Goal: Information Seeking & Learning: Learn about a topic

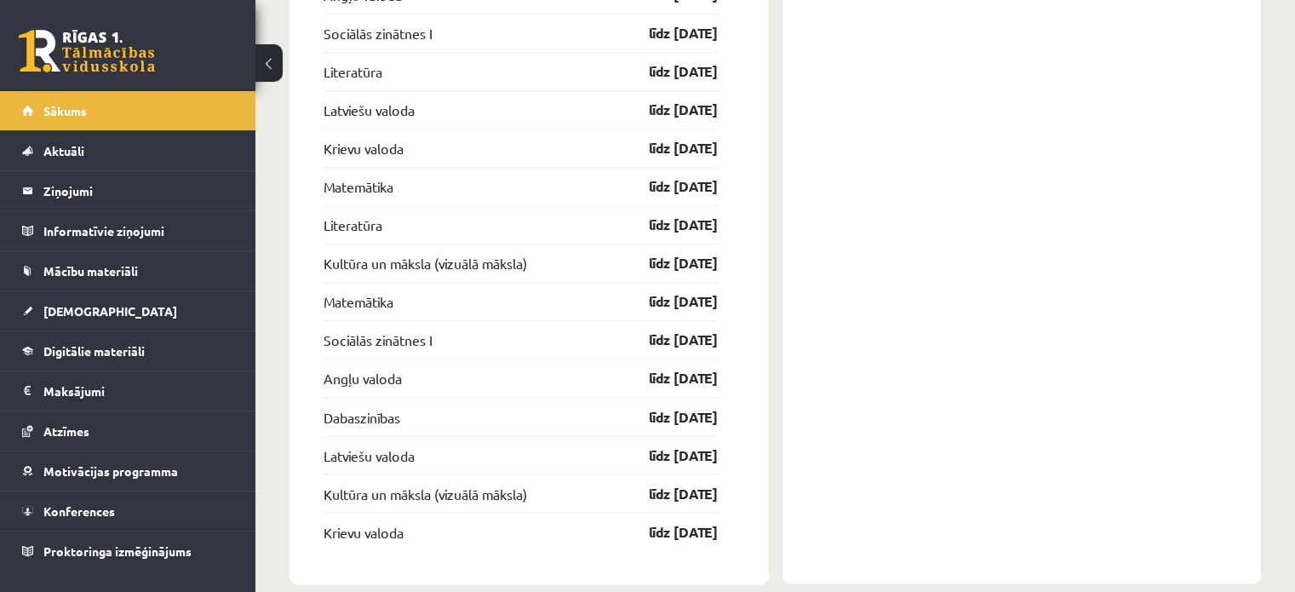
scroll to position [2845, 0]
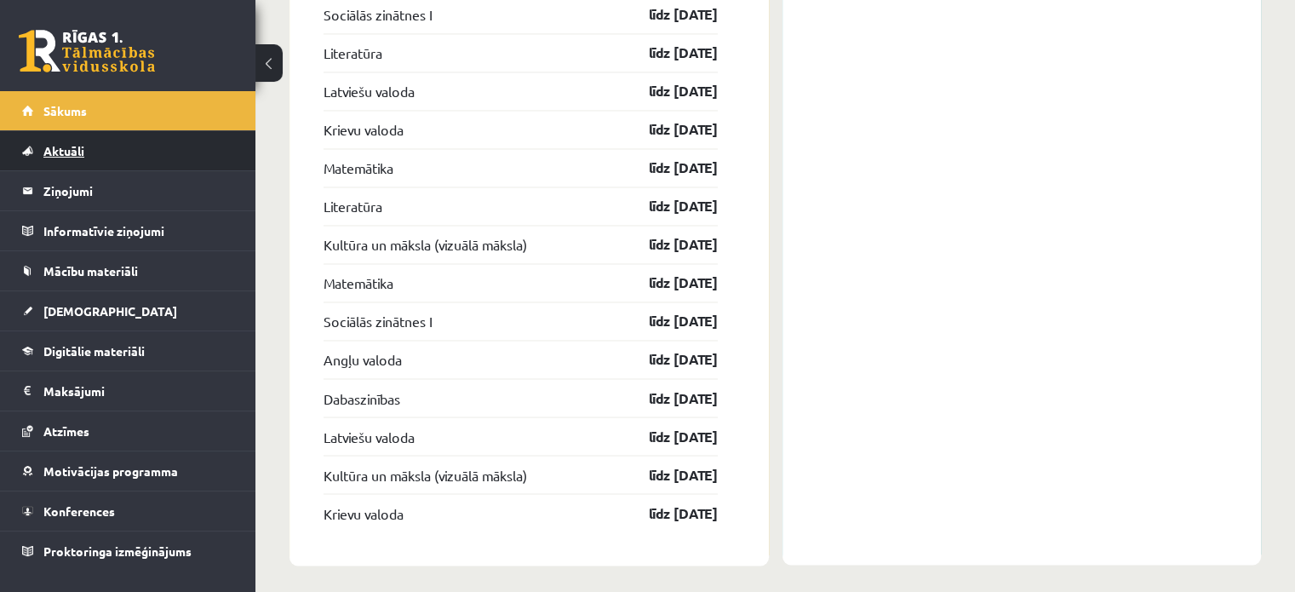
click at [103, 157] on link "Aktuāli" at bounding box center [128, 150] width 212 height 39
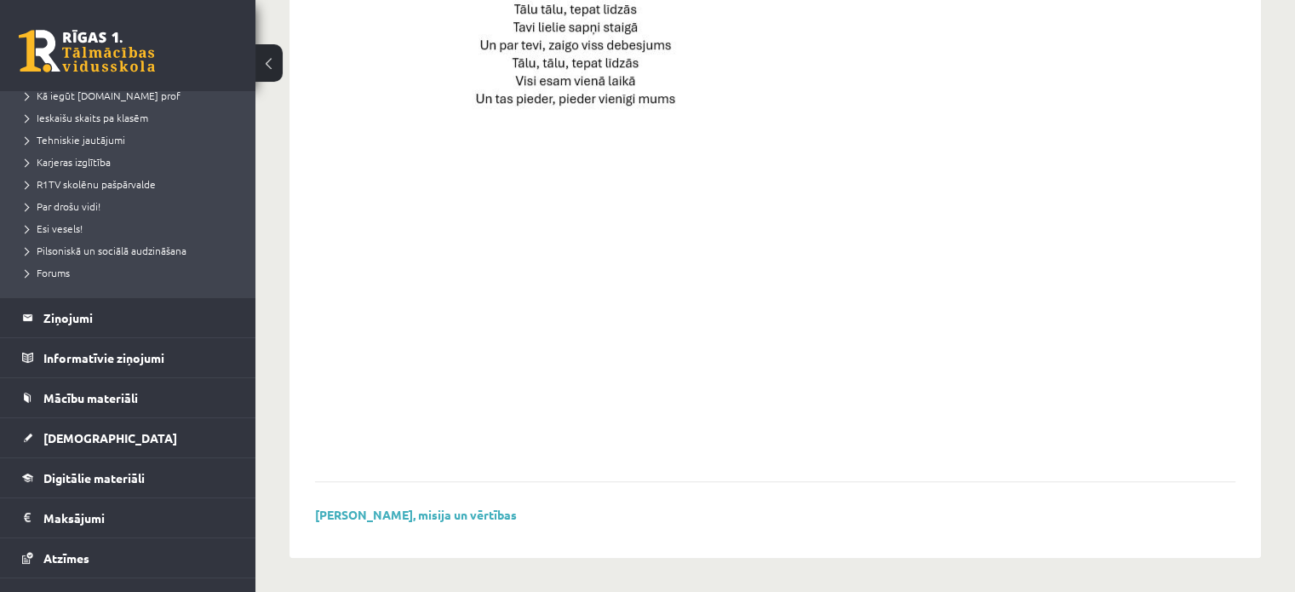
scroll to position [255, 0]
click at [116, 384] on link "Mācību materiāli" at bounding box center [128, 396] width 212 height 39
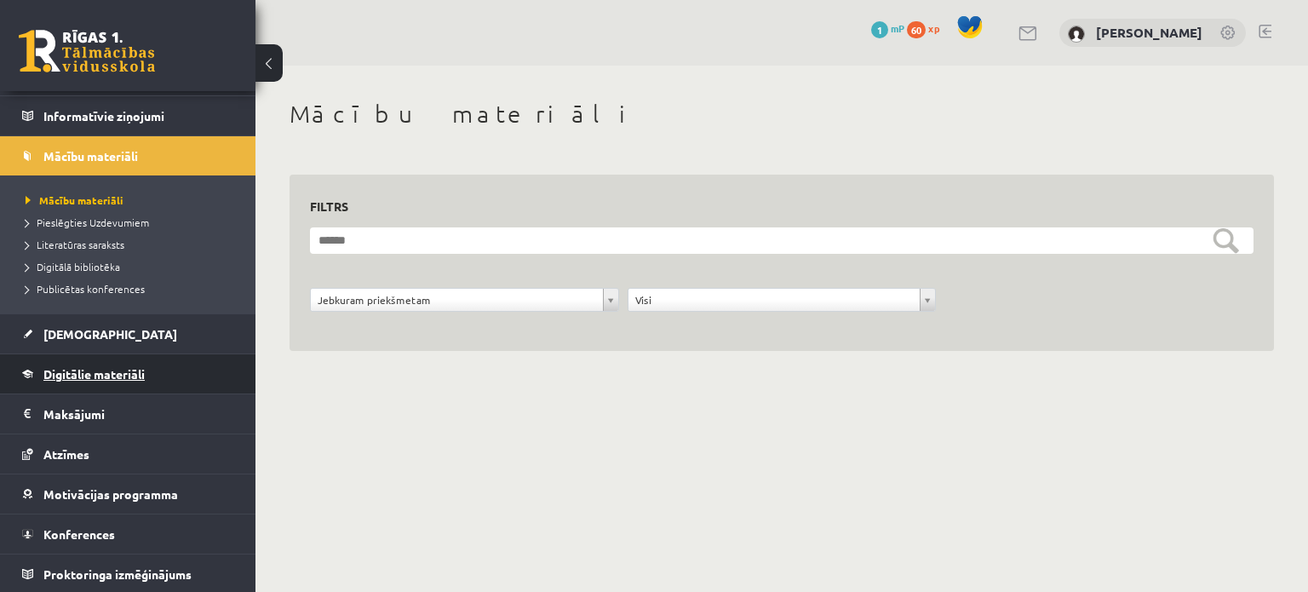
click at [112, 384] on link "Digitālie materiāli" at bounding box center [128, 373] width 212 height 39
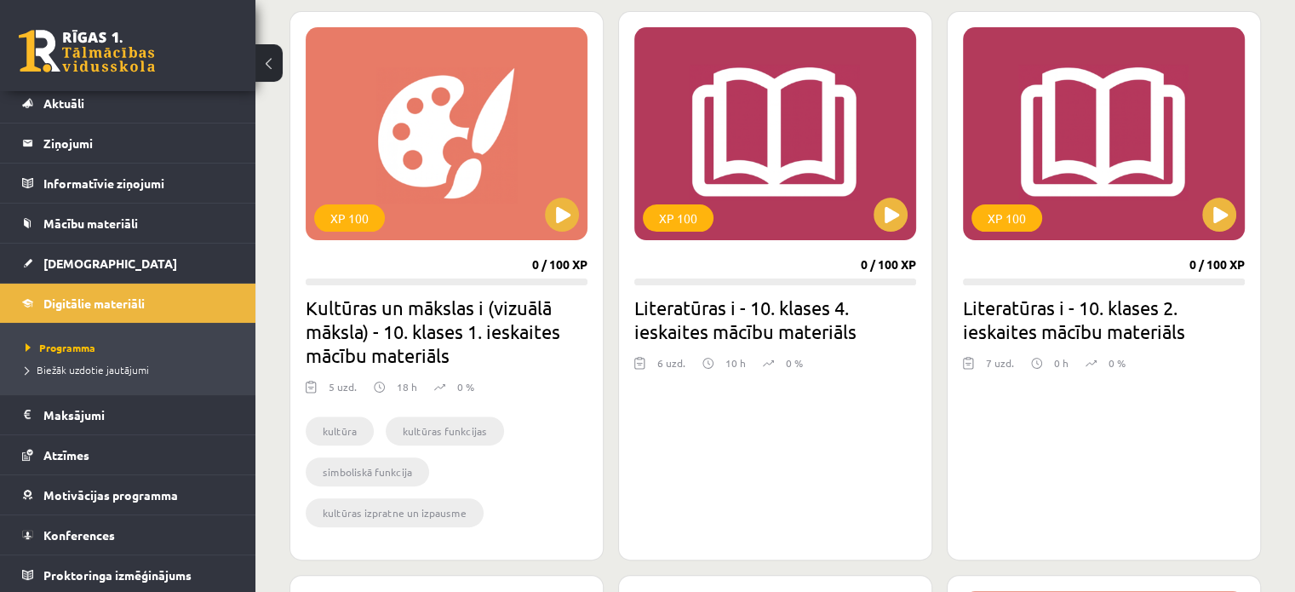
scroll to position [511, 0]
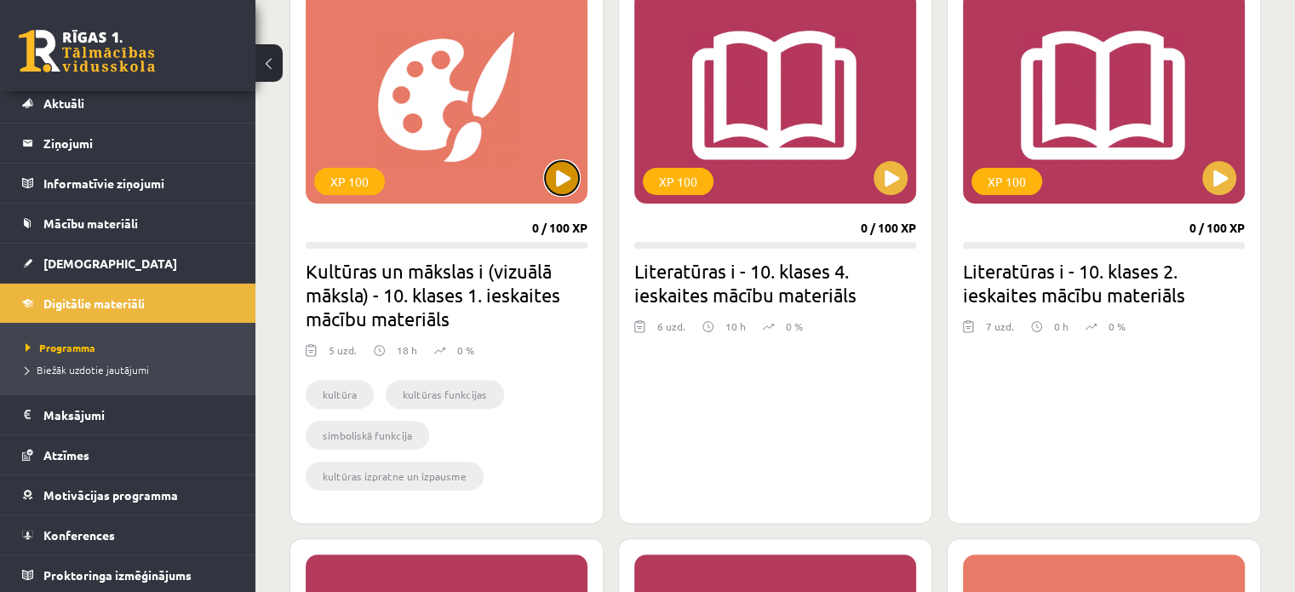
click at [568, 184] on button at bounding box center [562, 178] width 34 height 34
